Goal: Navigation & Orientation: Find specific page/section

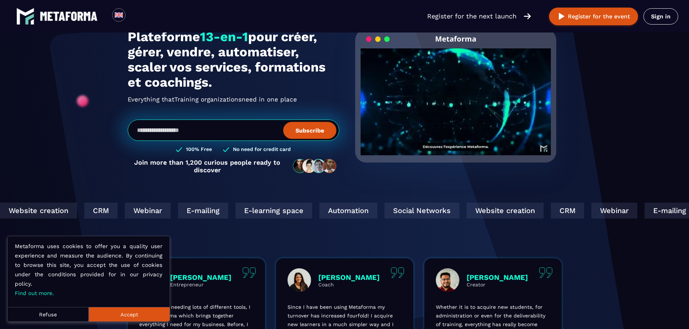
scroll to position [36, 0]
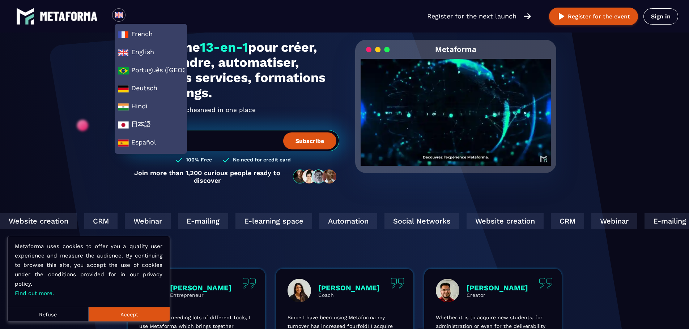
click at [115, 13] on img at bounding box center [118, 14] width 9 height 9
click at [128, 29] on img at bounding box center [123, 34] width 11 height 11
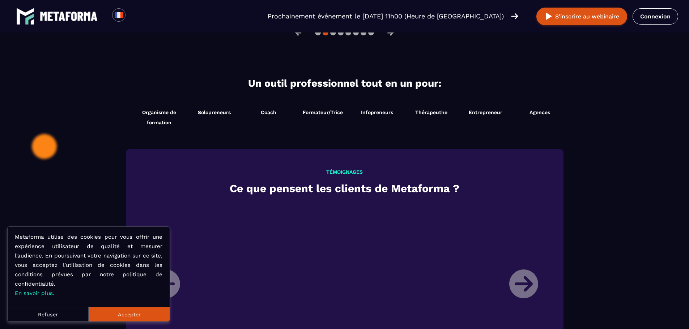
scroll to position [723, 0]
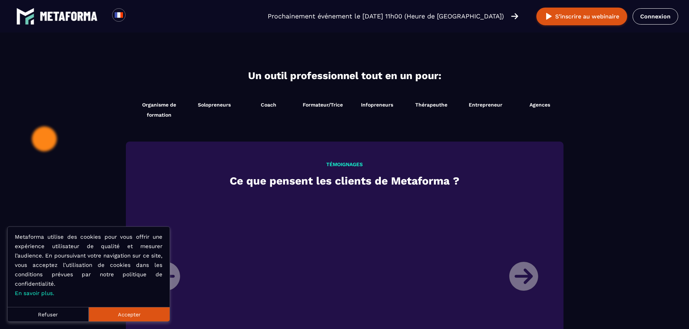
click at [156, 319] on button "Accepter" at bounding box center [129, 314] width 81 height 14
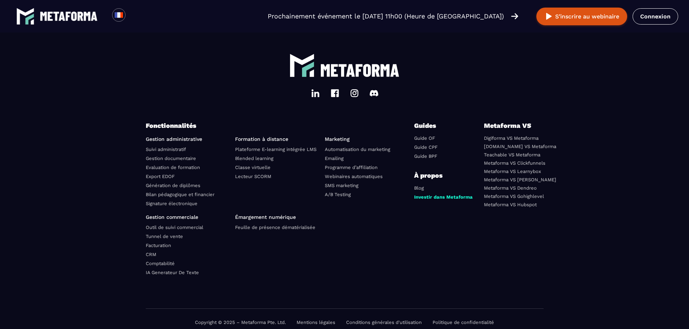
scroll to position [2521, 0]
